Goal: Book appointment/travel/reservation

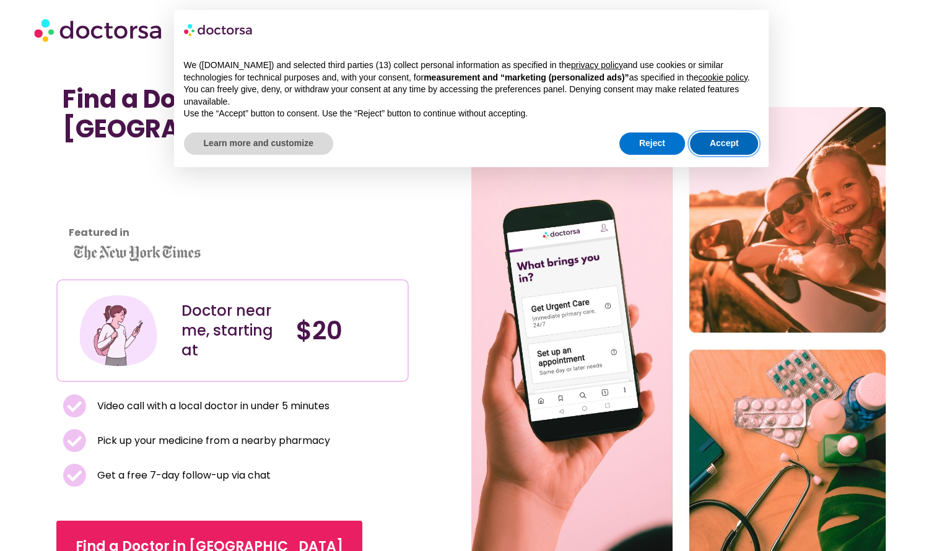
click at [735, 142] on button "Accept" at bounding box center [724, 143] width 69 height 22
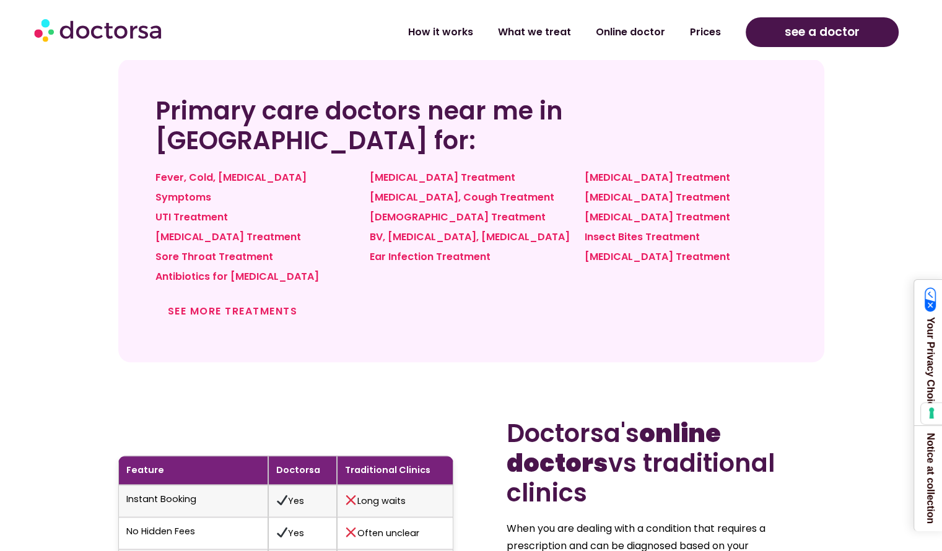
scroll to position [1015, 0]
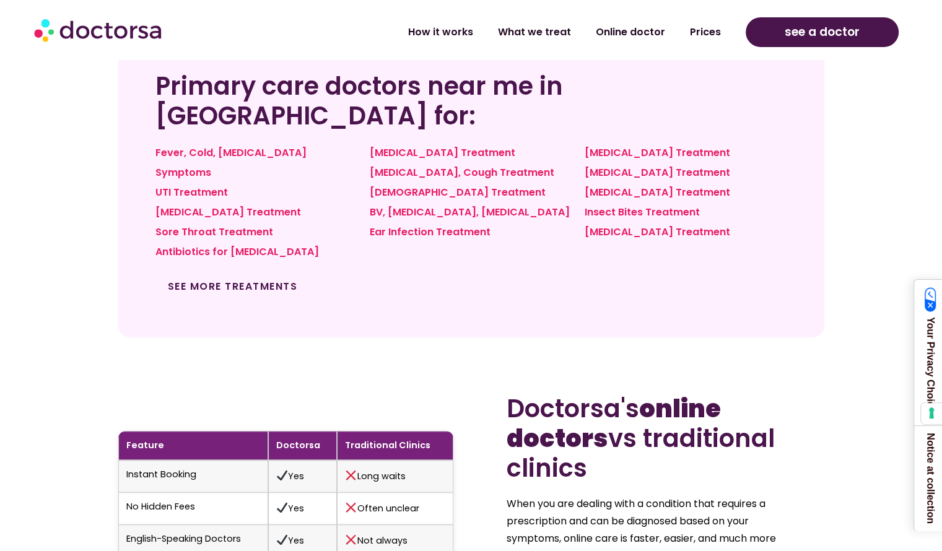
click at [272, 279] on link "See more treatments" at bounding box center [233, 286] width 130 height 14
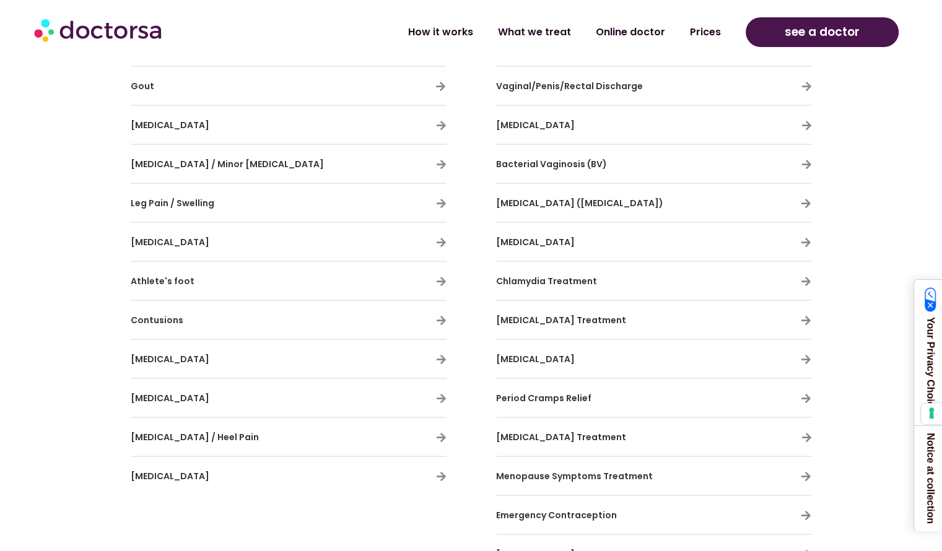
scroll to position [2575, 0]
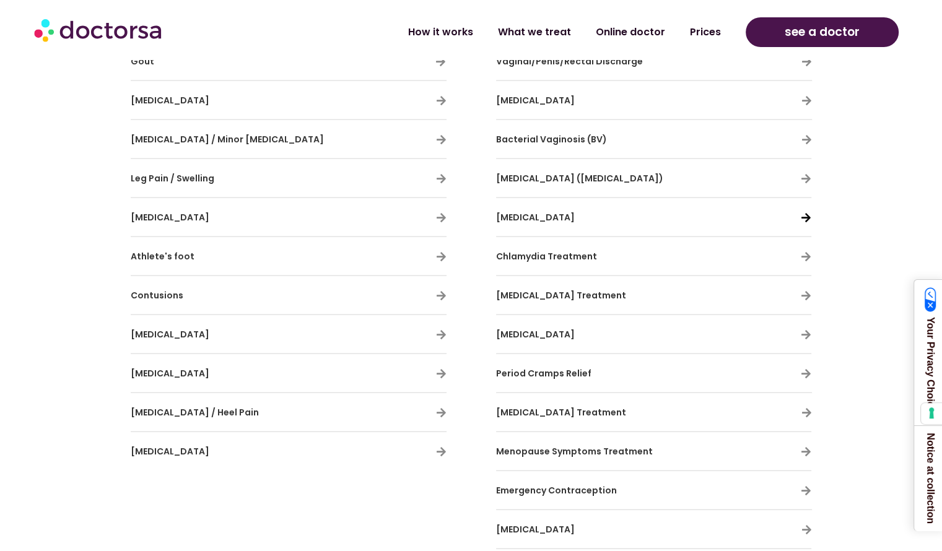
click at [804, 212] on icon at bounding box center [806, 217] width 11 height 11
click at [805, 212] on icon at bounding box center [806, 217] width 11 height 11
click at [537, 254] on span "Chlamydia Treatment" at bounding box center [546, 256] width 101 height 12
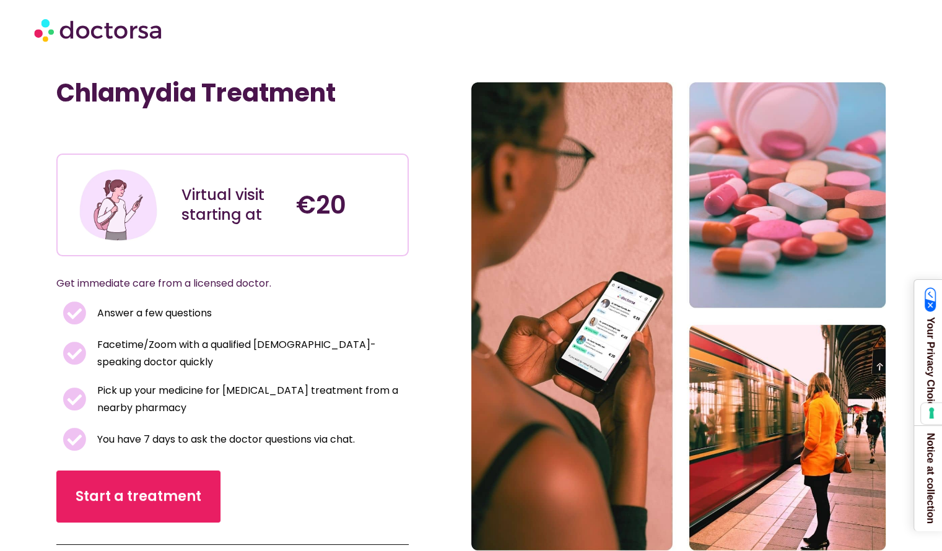
click at [230, 228] on div "Virtual visit starting at" at bounding box center [232, 205] width 115 height 94
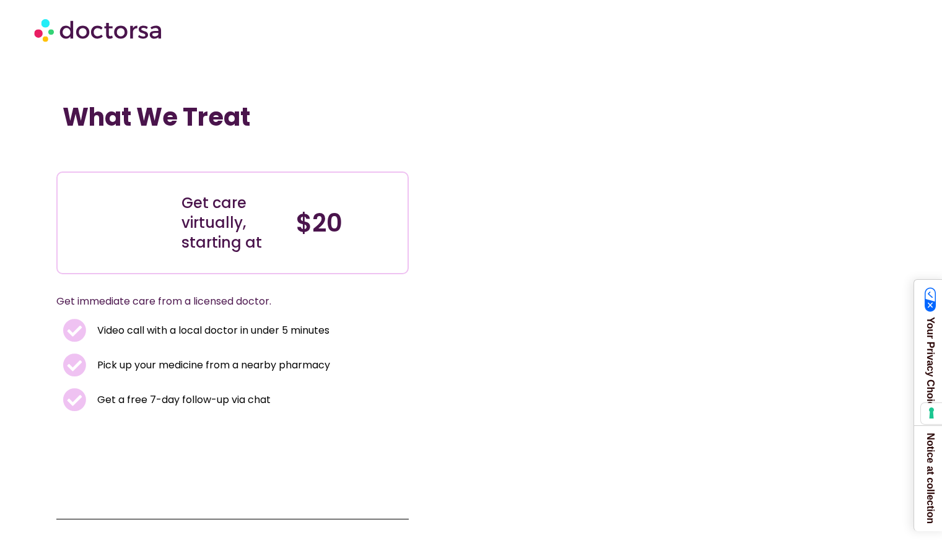
scroll to position [2575, 0]
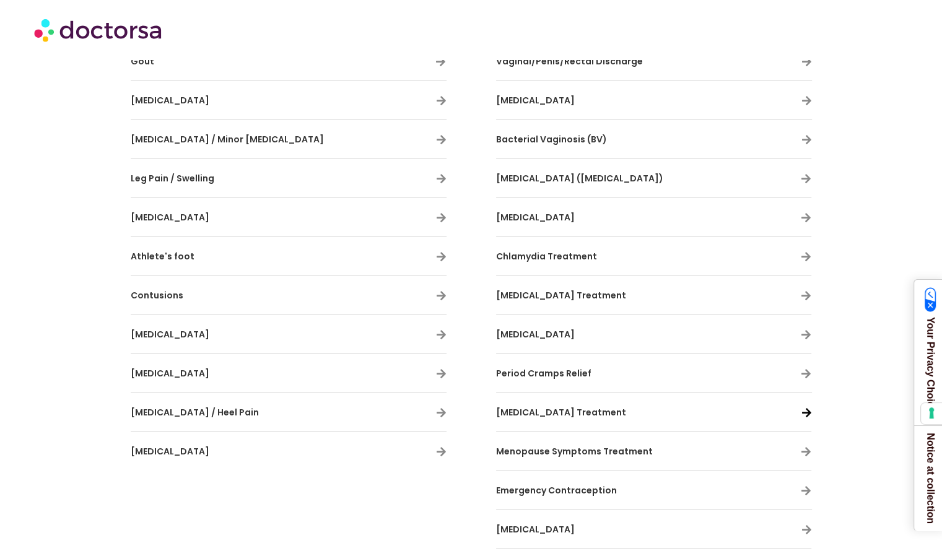
click at [806, 409] on icon at bounding box center [806, 412] width 11 height 11
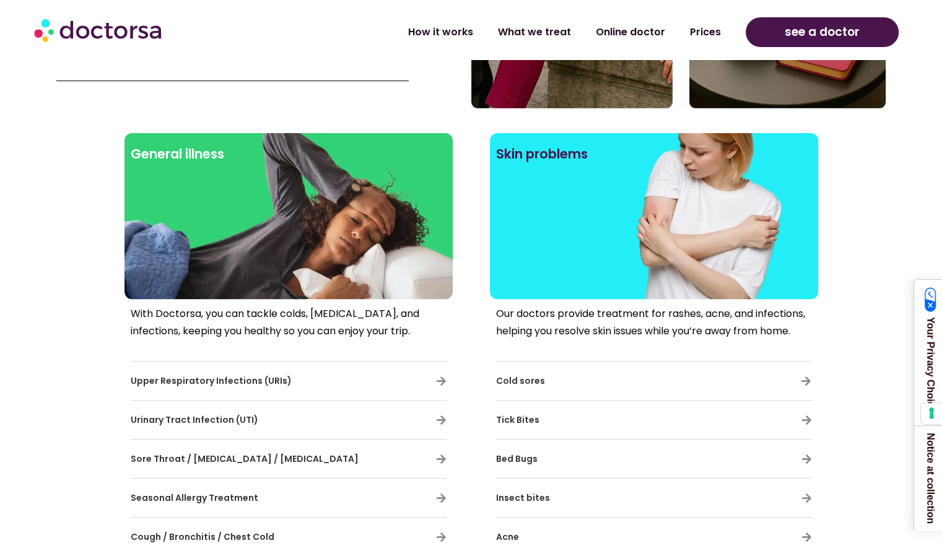
scroll to position [471, 0]
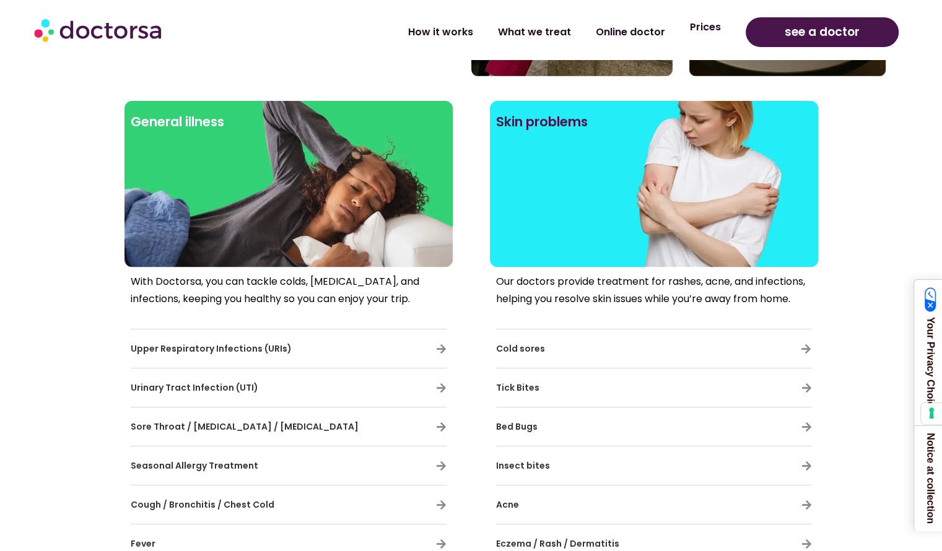
click at [726, 30] on link "Prices" at bounding box center [705, 27] width 56 height 28
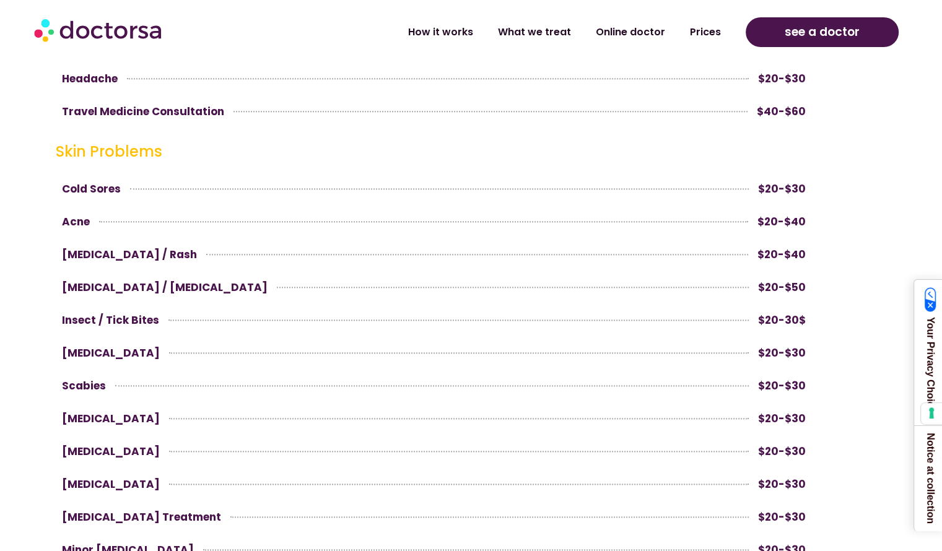
scroll to position [1412, 0]
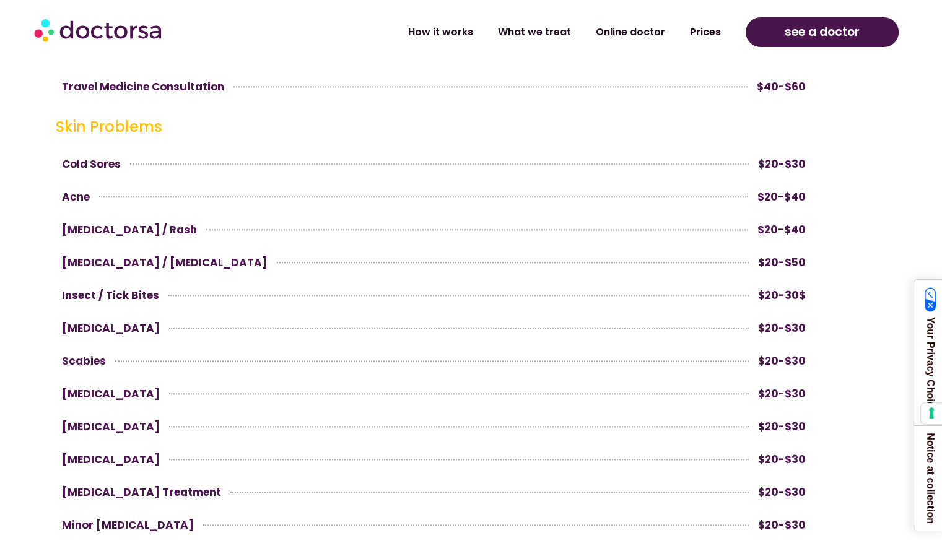
click at [115, 264] on link at bounding box center [434, 263] width 756 height 30
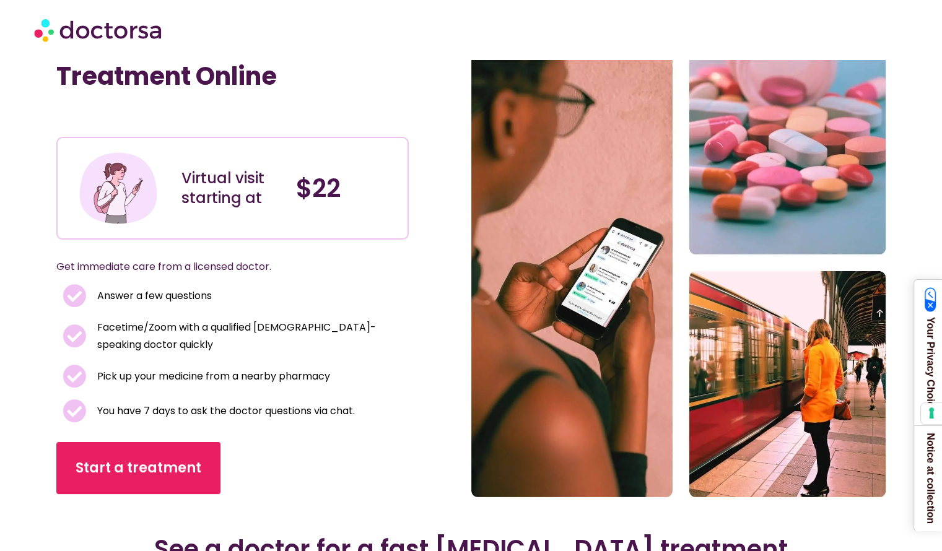
scroll to position [223, 0]
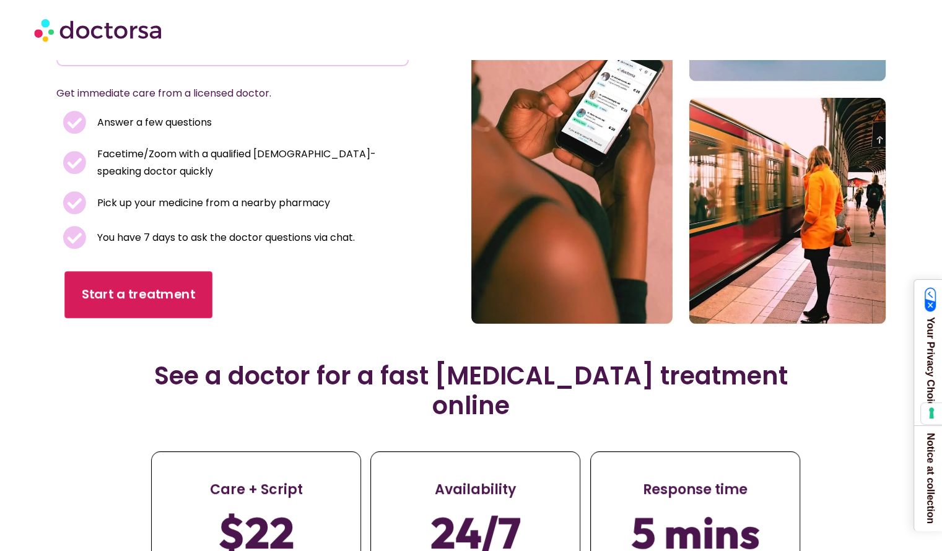
click at [128, 286] on span "Start a treatment" at bounding box center [138, 295] width 113 height 18
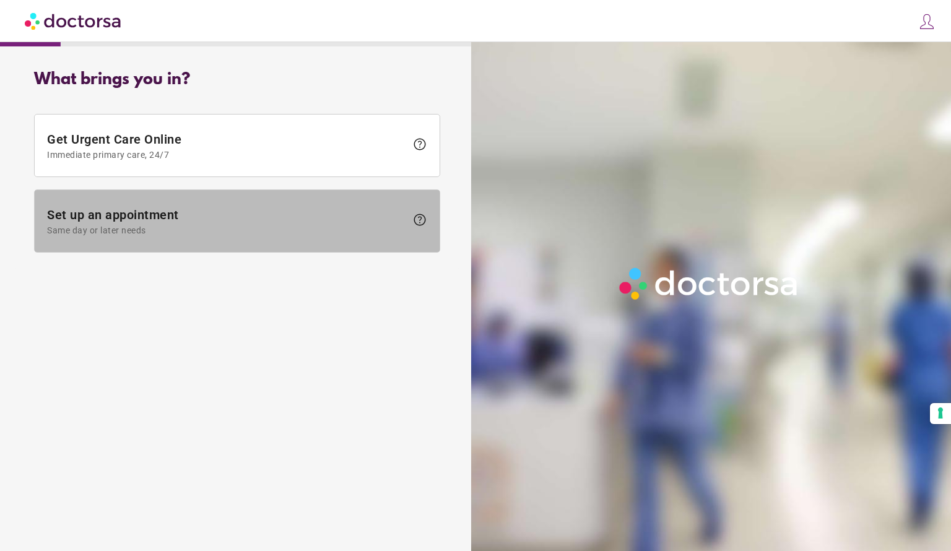
click at [144, 214] on span "Set up an appointment Same day or later needs" at bounding box center [226, 221] width 359 height 28
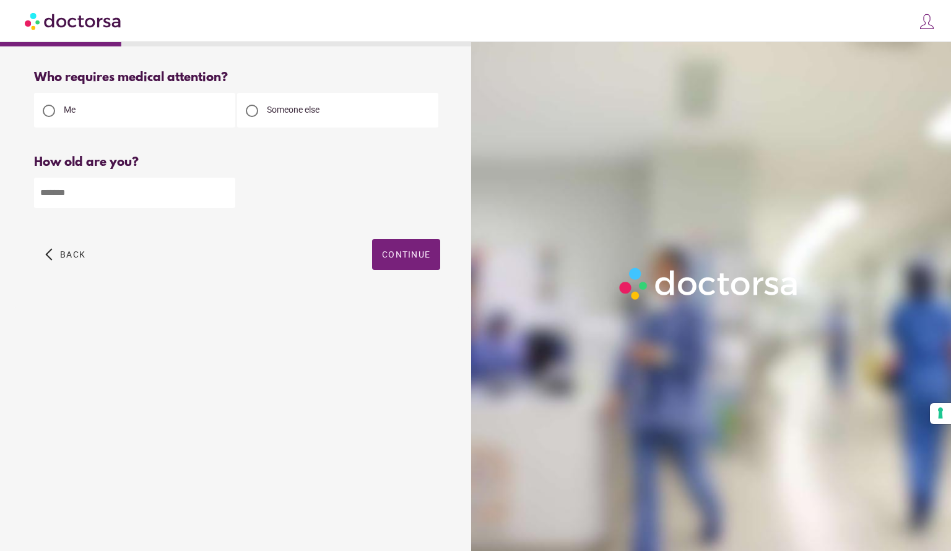
click at [164, 191] on input "number" at bounding box center [134, 193] width 201 height 30
type input "**"
click at [415, 257] on span "Continue" at bounding box center [406, 255] width 48 height 10
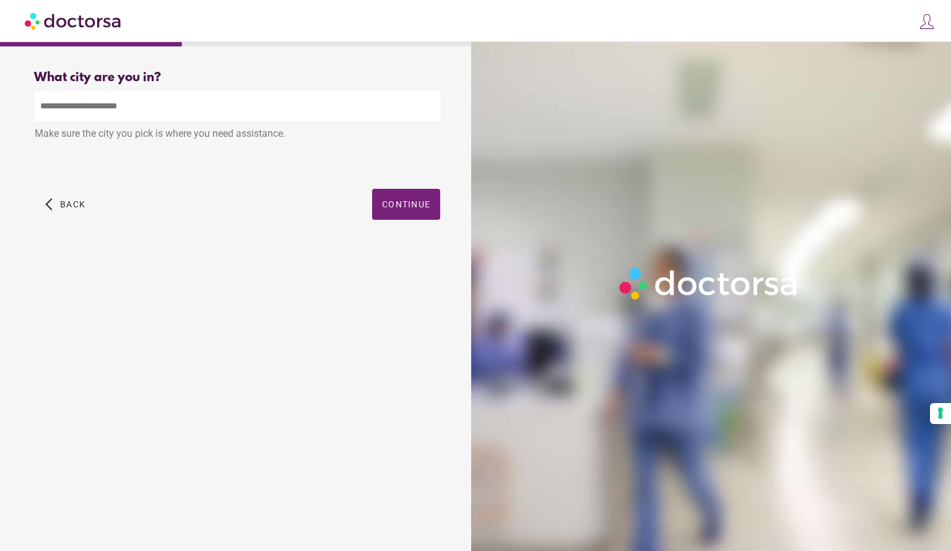
click at [253, 109] on input "text" at bounding box center [237, 106] width 406 height 30
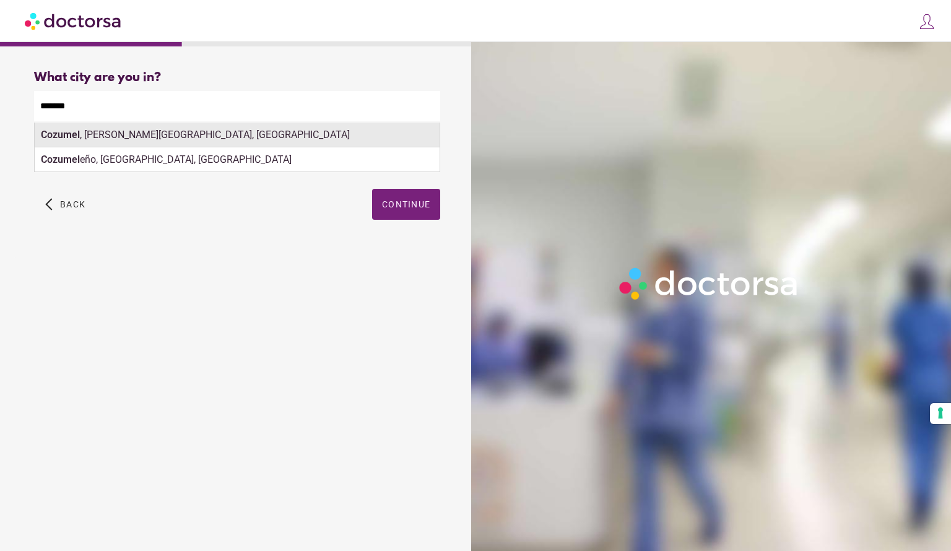
click at [251, 135] on div "Cozumel , Quintana Roo, Mexico" at bounding box center [237, 135] width 405 height 25
type input "**********"
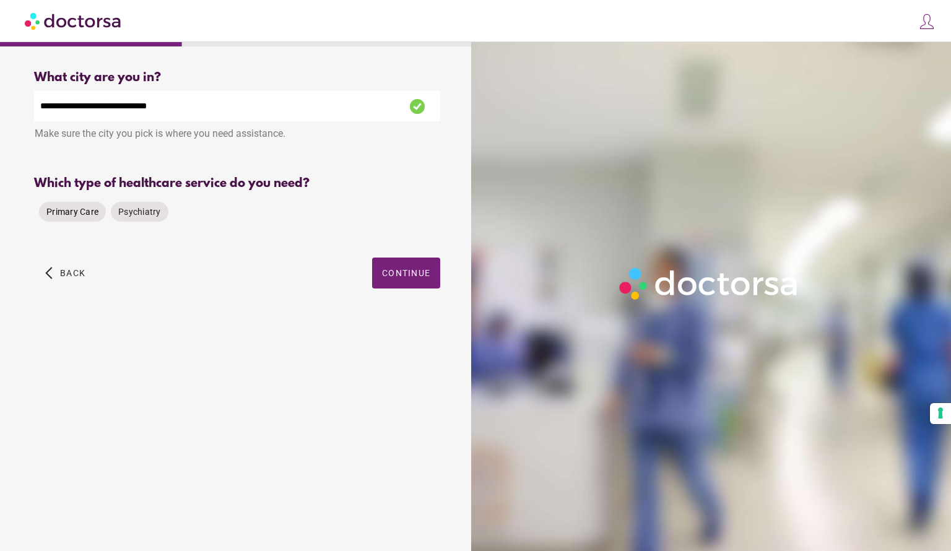
click at [79, 211] on span "Primary Care" at bounding box center [72, 212] width 52 height 10
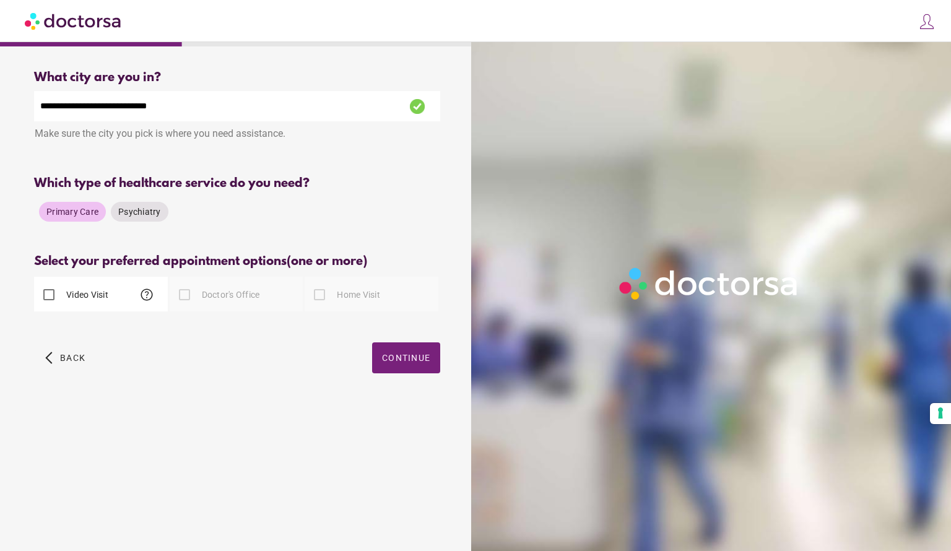
click at [183, 300] on div at bounding box center [184, 294] width 25 height 25
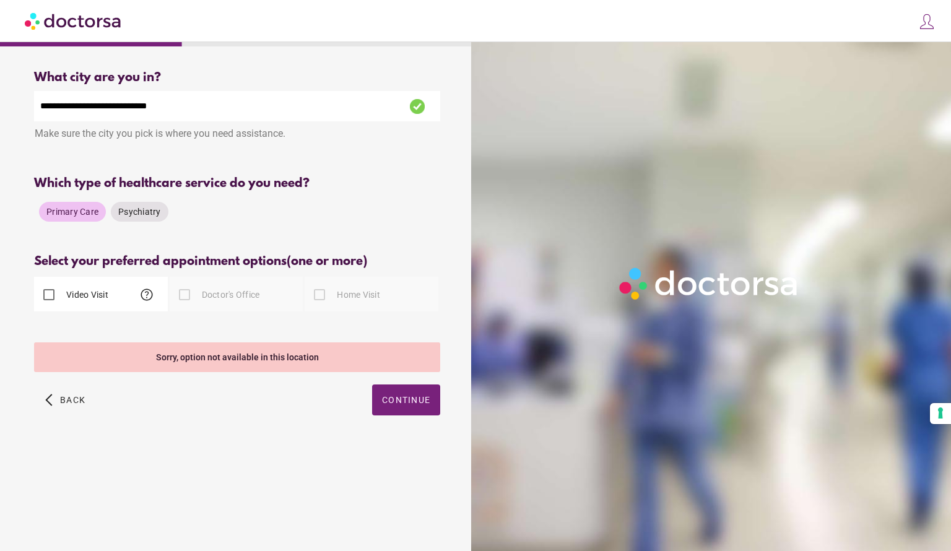
click at [184, 300] on div at bounding box center [184, 294] width 25 height 25
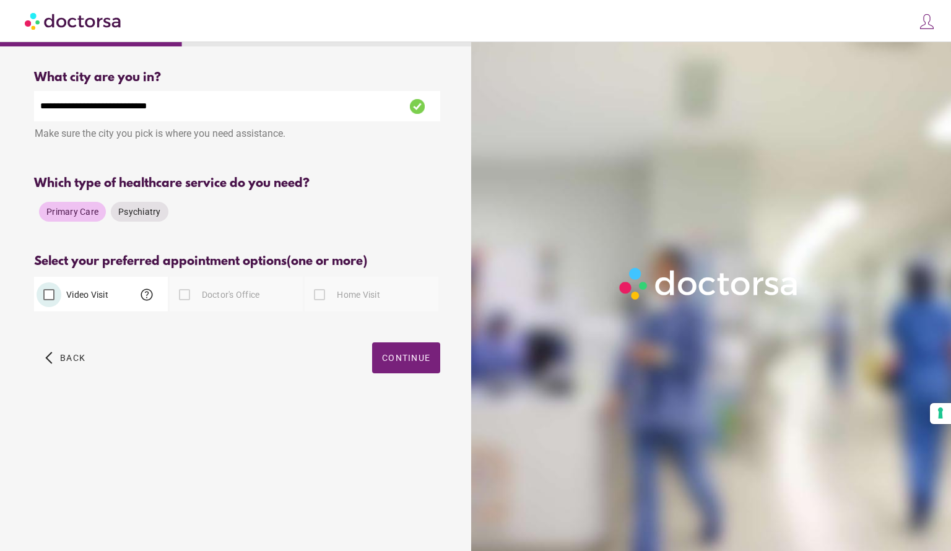
click at [397, 354] on span "button" at bounding box center [406, 357] width 68 height 31
